Goal: Task Accomplishment & Management: Manage account settings

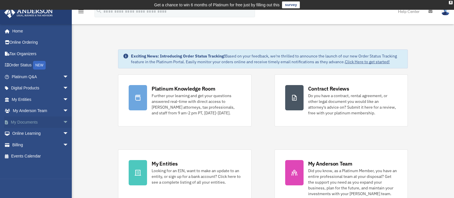
click at [28, 122] on link "My Documents arrow_drop_down" at bounding box center [40, 121] width 73 height 11
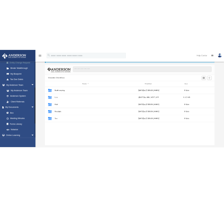
scroll to position [108, 0]
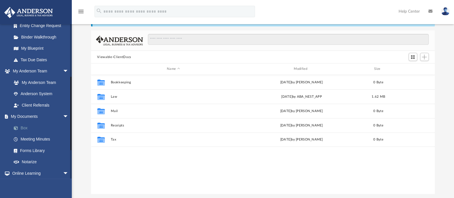
click at [24, 128] on link "Box" at bounding box center [42, 127] width 69 height 11
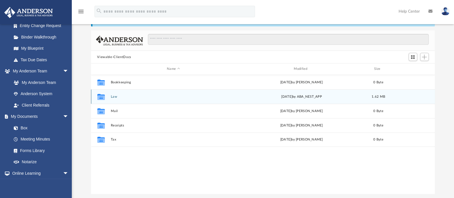
click at [113, 95] on button "Law" at bounding box center [174, 97] width 126 height 4
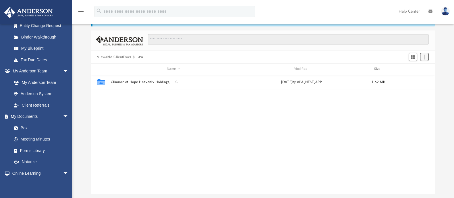
click at [426, 56] on span "Add" at bounding box center [424, 57] width 5 height 5
click at [413, 77] on li "New Folder" at bounding box center [416, 77] width 18 height 6
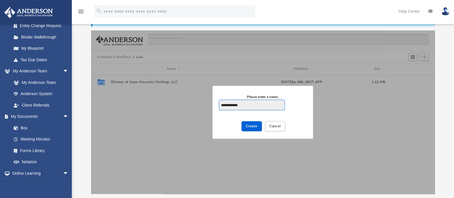
drag, startPoint x: 245, startPoint y: 103, endPoint x: 216, endPoint y: 104, distance: 29.9
click at [216, 104] on div "**********" at bounding box center [263, 112] width 101 height 53
paste input "**********"
type input "**********"
click at [251, 127] on span "Create" at bounding box center [252, 125] width 12 height 3
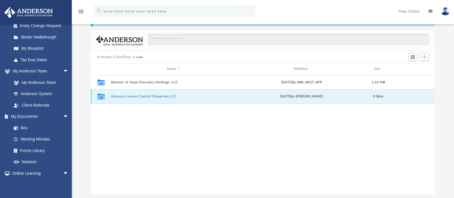
click at [149, 98] on button "Visionary Haven Comfort Properties LLC" at bounding box center [174, 97] width 126 height 4
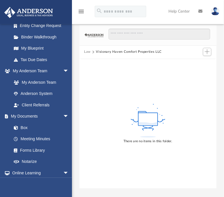
click at [210, 45] on div at bounding box center [156, 37] width 106 height 17
click at [210, 49] on button "Add" at bounding box center [207, 52] width 9 height 8
click at [198, 64] on li "Upload" at bounding box center [198, 63] width 18 height 6
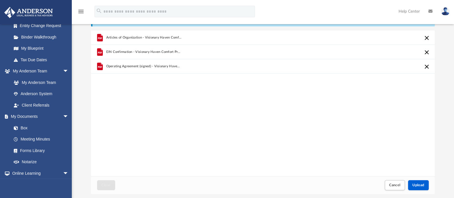
scroll to position [0, 0]
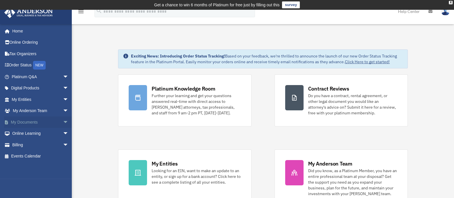
click at [30, 122] on link "My Documents arrow_drop_down" at bounding box center [40, 121] width 73 height 11
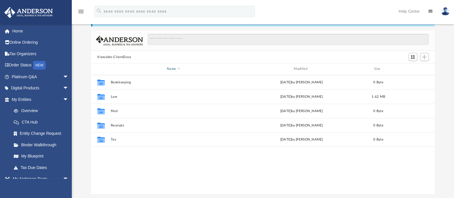
scroll to position [72, 0]
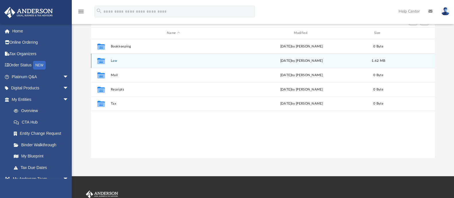
click at [101, 60] on icon "grid" at bounding box center [100, 61] width 7 height 5
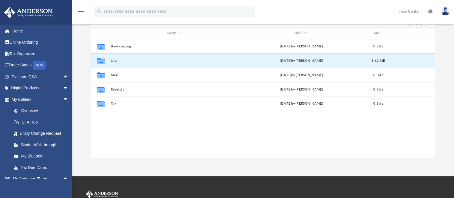
click at [105, 60] on icon "Collaborated Folder" at bounding box center [100, 60] width 9 height 9
click at [114, 61] on button "Law" at bounding box center [174, 61] width 126 height 4
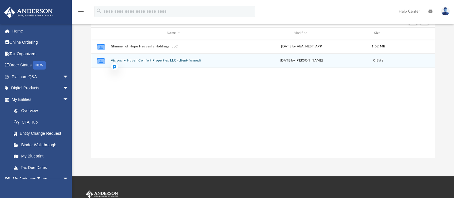
click at [131, 61] on button "Visionary Haven Comfort Properties LLC (client-formed)" at bounding box center [174, 61] width 126 height 4
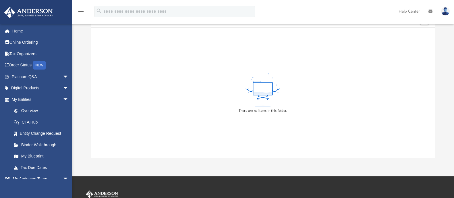
click at [260, 111] on div "There are no items in this folder." at bounding box center [263, 110] width 49 height 5
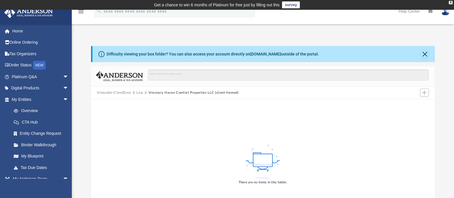
scroll to position [0, 0]
click at [425, 91] on span "Add" at bounding box center [424, 92] width 5 height 5
click at [410, 103] on li "Upload" at bounding box center [416, 104] width 18 height 6
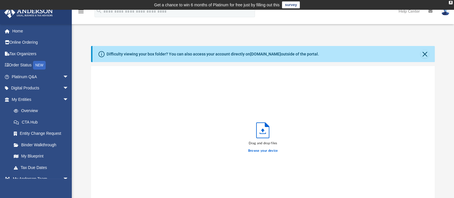
scroll to position [140, 339]
click at [258, 150] on label "Browse your device" at bounding box center [263, 150] width 30 height 5
click at [0, 0] on input "Browse your device" at bounding box center [0, 0] width 0 height 0
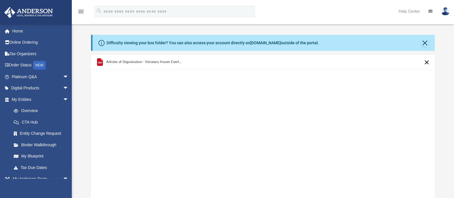
scroll to position [0, 0]
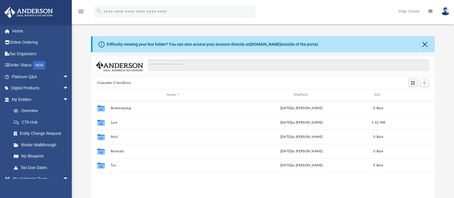
scroll to position [125, 339]
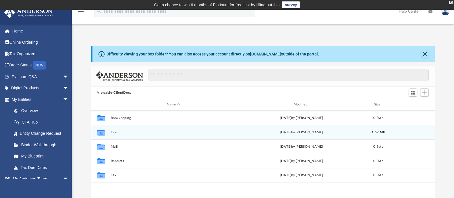
click at [114, 133] on button "Law" at bounding box center [174, 132] width 126 height 4
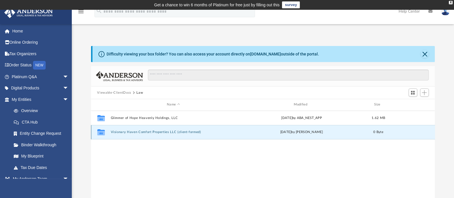
click at [121, 132] on button "Visionary Haven Comfort Properties LLC (client-formed)" at bounding box center [174, 132] width 126 height 4
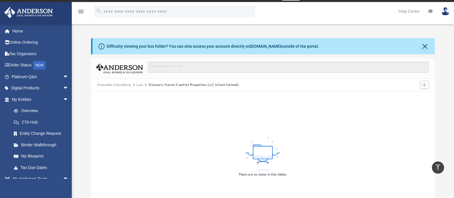
scroll to position [0, 0]
